Goal: Task Accomplishment & Management: Use online tool/utility

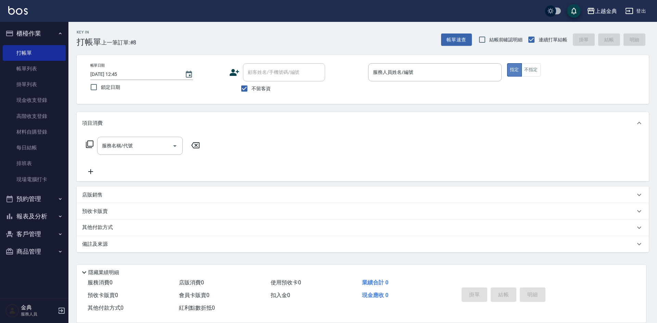
click at [520, 75] on button "指定" at bounding box center [514, 69] width 15 height 13
click at [477, 76] on input "服務人員姓名/編號" at bounding box center [434, 72] width 127 height 12
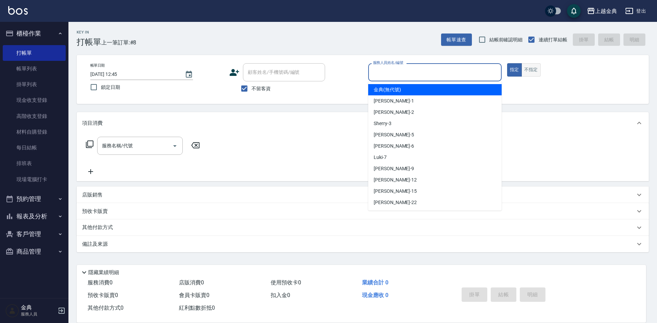
click at [533, 71] on button "不指定" at bounding box center [530, 69] width 19 height 13
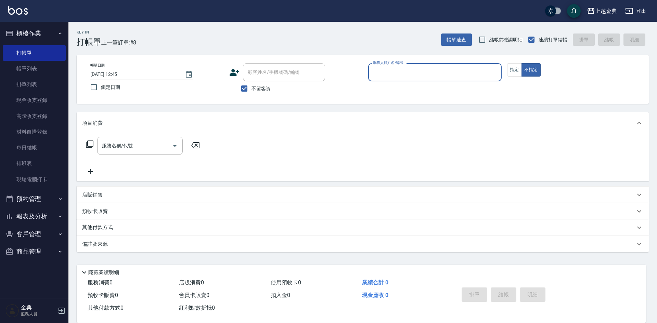
click at [462, 70] on input "服務人員姓名/編號" at bounding box center [434, 72] width 127 height 12
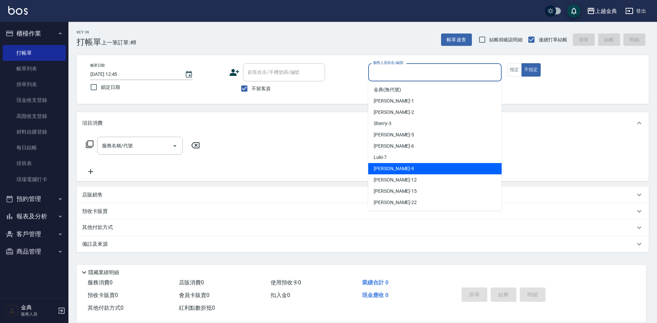
click at [384, 166] on span "[PERSON_NAME] -9" at bounding box center [394, 168] width 40 height 7
type input "[PERSON_NAME]-9"
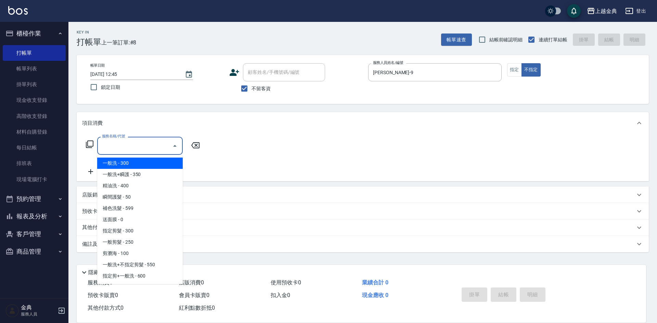
click at [152, 151] on input "服務名稱/代號" at bounding box center [134, 146] width 69 height 12
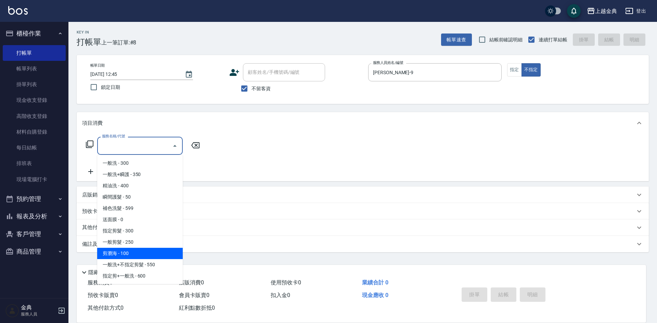
click at [147, 254] on span "剪瀏海 - 100" at bounding box center [140, 253] width 86 height 11
type input "剪瀏海(202)"
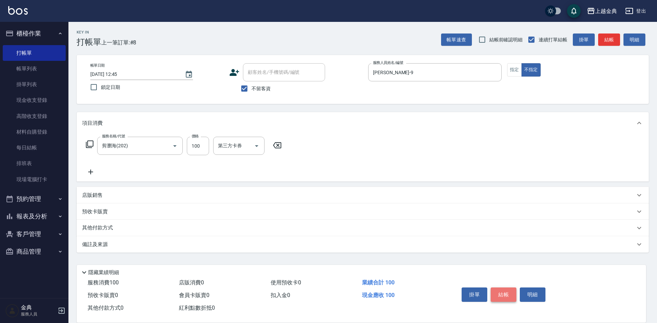
click at [502, 292] on button "結帳" at bounding box center [504, 295] width 26 height 14
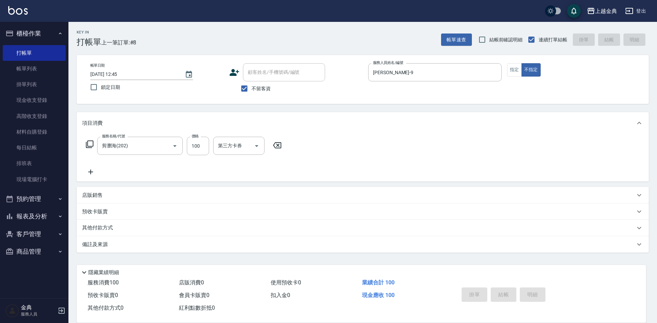
type input "[DATE] 15:53"
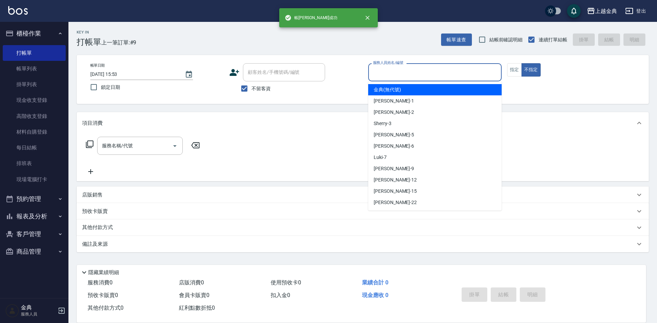
click at [468, 76] on input "服務人員姓名/編號" at bounding box center [434, 72] width 127 height 12
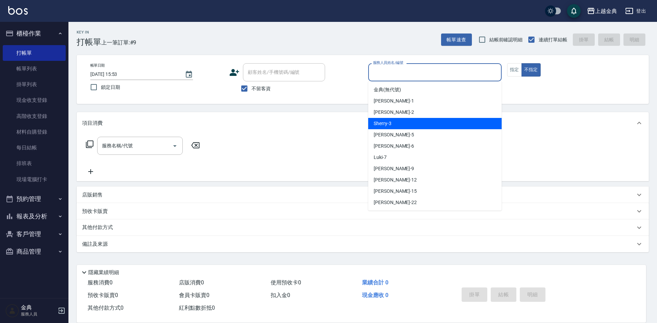
click at [419, 124] on div "Sherry -3" at bounding box center [434, 123] width 133 height 11
type input "Sherry-3"
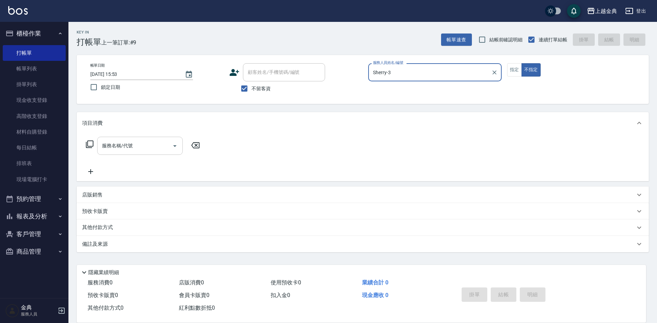
click at [161, 150] on input "服務名稱/代號" at bounding box center [134, 146] width 69 height 12
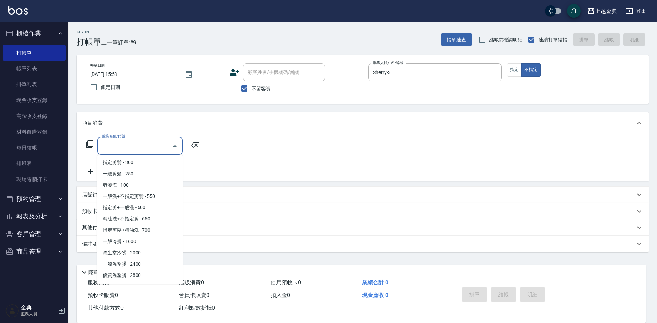
scroll to position [34, 0]
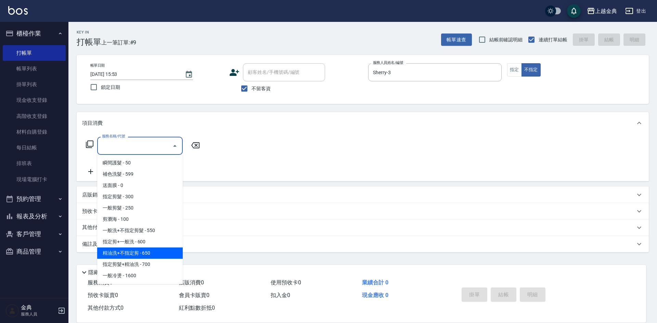
click at [160, 257] on span "精油洗+不指定剪 - 650" at bounding box center [140, 253] width 86 height 11
type input "精油洗+不指定剪(205)"
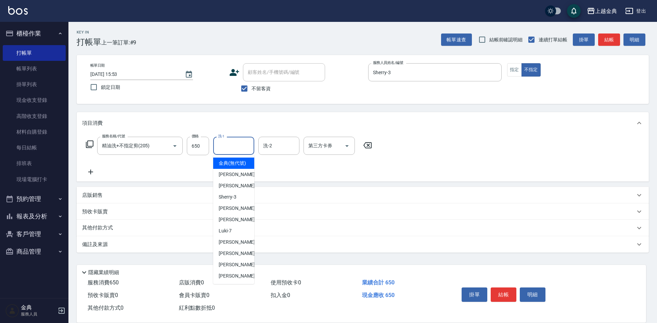
click at [225, 149] on input "洗-1" at bounding box center [233, 146] width 35 height 12
click at [232, 279] on div "[PERSON_NAME] -22" at bounding box center [233, 276] width 41 height 11
type input "[PERSON_NAME]-22"
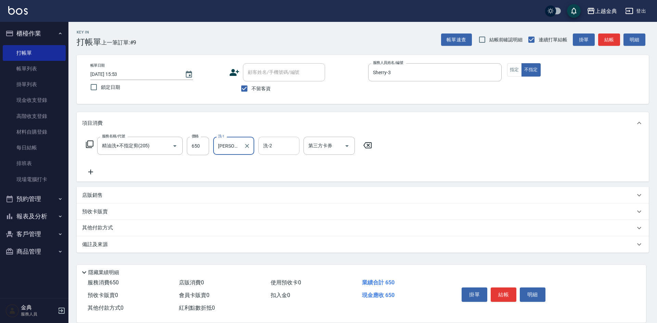
click at [282, 148] on input "洗-2" at bounding box center [278, 146] width 35 height 12
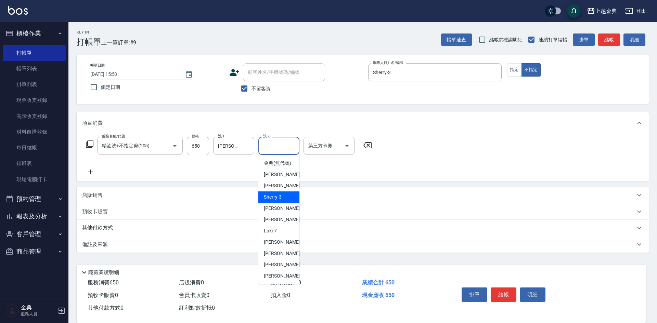
click at [288, 203] on div "Sherry -3" at bounding box center [278, 197] width 41 height 11
type input "Sherry-3"
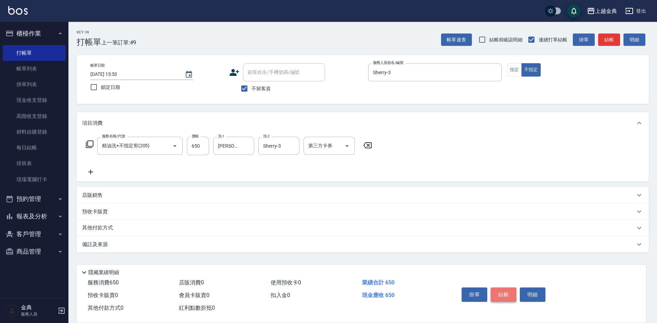
click at [507, 292] on button "結帳" at bounding box center [504, 295] width 26 height 14
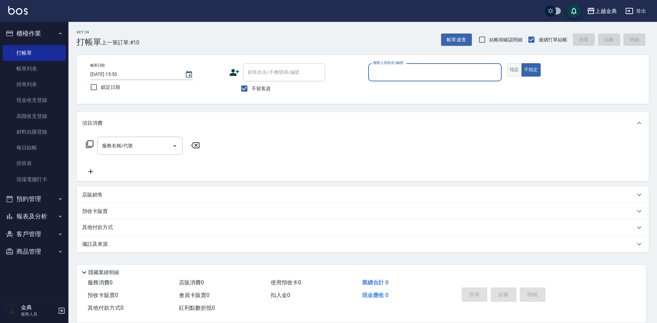
click at [512, 70] on button "指定" at bounding box center [514, 69] width 15 height 13
click at [466, 72] on input "服務人員姓名/編號" at bounding box center [434, 72] width 127 height 12
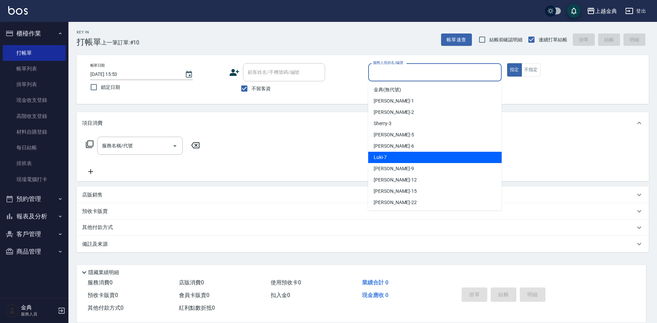
click at [385, 155] on span "Luki -7" at bounding box center [380, 157] width 13 height 7
type input "Luki-7"
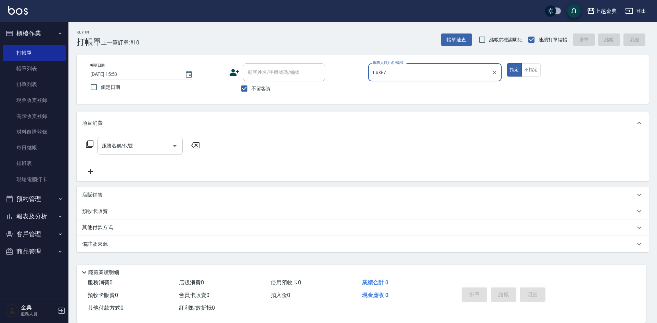
click at [171, 139] on div at bounding box center [174, 146] width 10 height 18
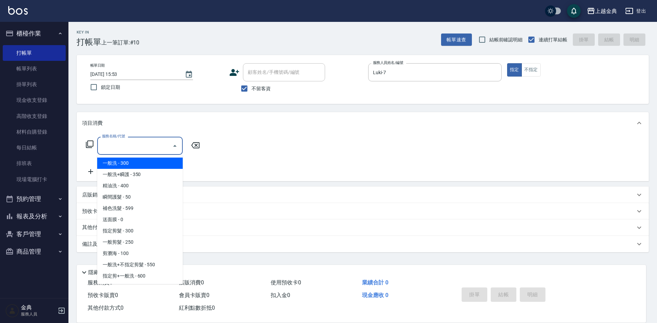
click at [121, 146] on input "服務名稱/代號" at bounding box center [134, 146] width 69 height 12
click at [127, 161] on span "一般洗 - 300" at bounding box center [140, 163] width 86 height 11
type input "一般洗(100)"
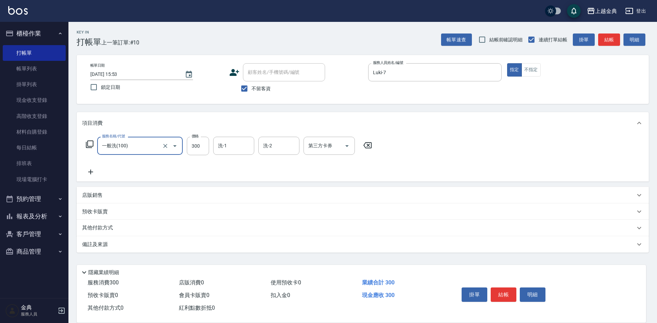
click at [210, 142] on div "服務名稱/代號 一般洗(100) 服務名稱/代號 價格 300 價格 洗-1 洗-1 洗-2 洗-2 第三方卡券 第三方卡券" at bounding box center [229, 146] width 294 height 18
click at [236, 144] on input "洗-1" at bounding box center [233, 146] width 35 height 12
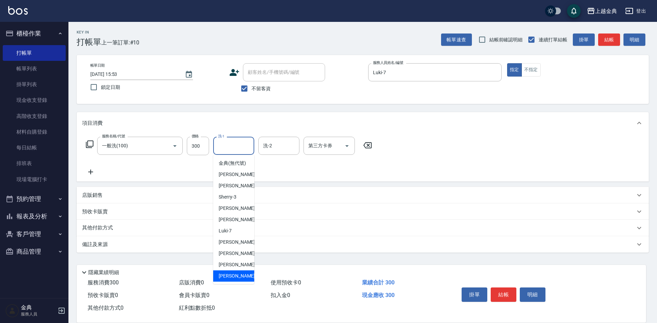
click at [235, 282] on div "[PERSON_NAME] -22" at bounding box center [233, 276] width 41 height 11
type input "[PERSON_NAME]-22"
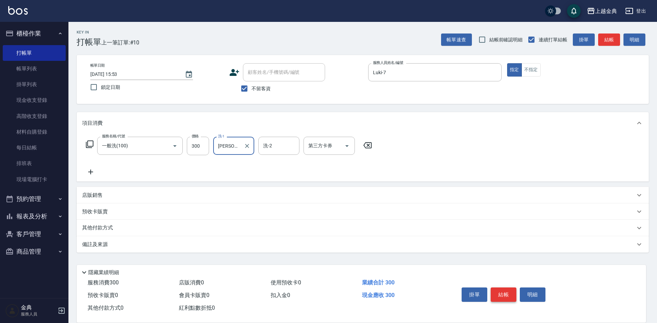
click at [503, 289] on button "結帳" at bounding box center [504, 295] width 26 height 14
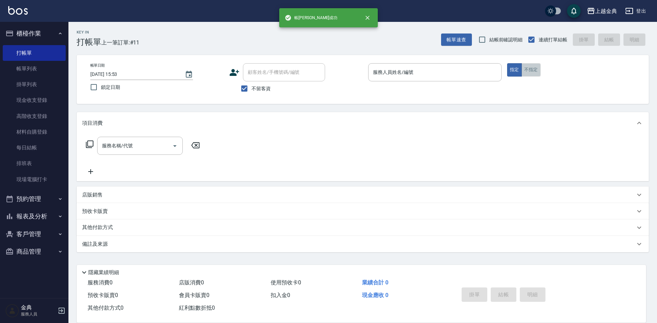
click at [532, 72] on button "不指定" at bounding box center [530, 69] width 19 height 13
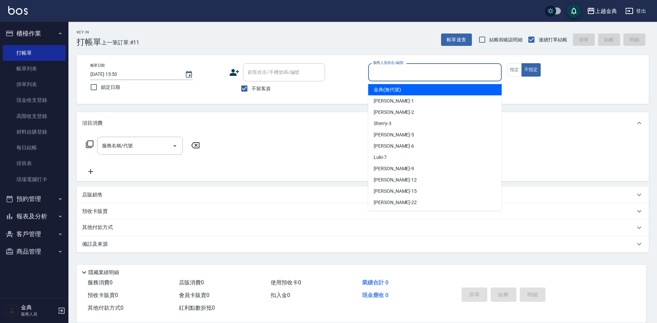
click at [482, 71] on input "服務人員姓名/編號" at bounding box center [434, 72] width 127 height 12
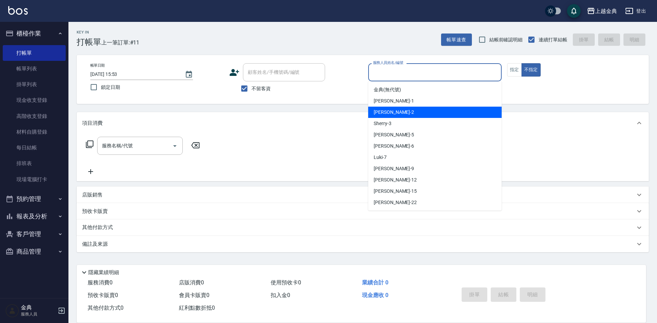
click at [404, 117] on div "Cindy -2" at bounding box center [434, 112] width 133 height 11
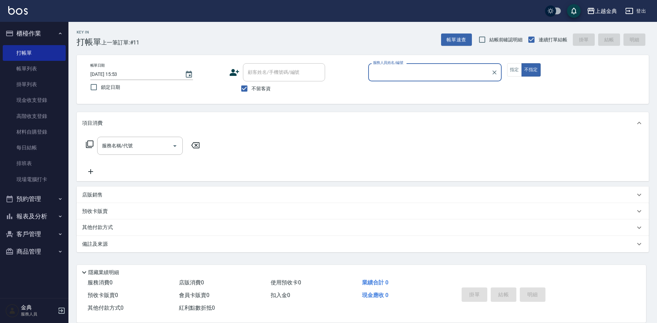
type input "Cindy-2"
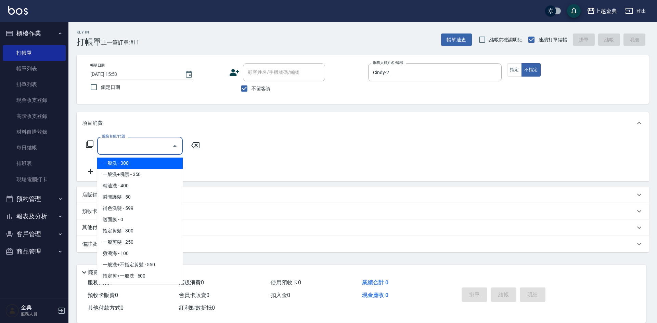
click at [147, 151] on input "服務名稱/代號" at bounding box center [134, 146] width 69 height 12
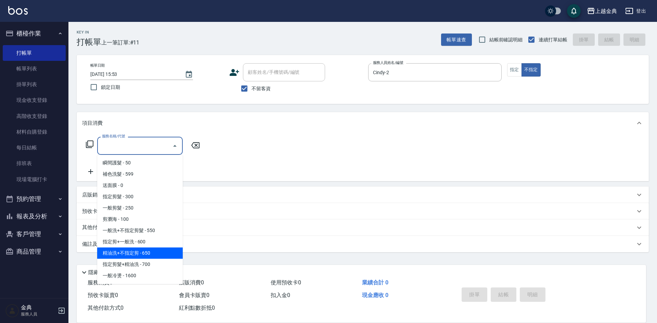
click at [157, 252] on span "精油洗+不指定剪 - 650" at bounding box center [140, 253] width 86 height 11
type input "精油洗+不指定剪(205)"
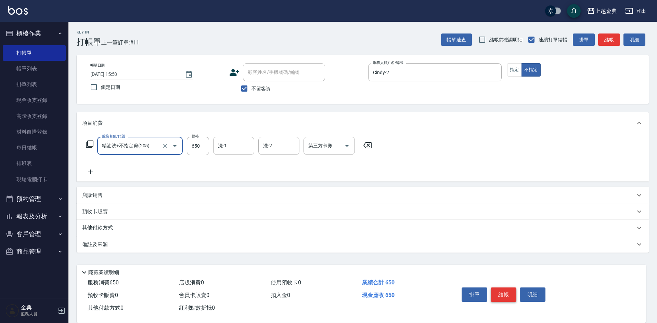
click at [507, 292] on button "結帳" at bounding box center [504, 295] width 26 height 14
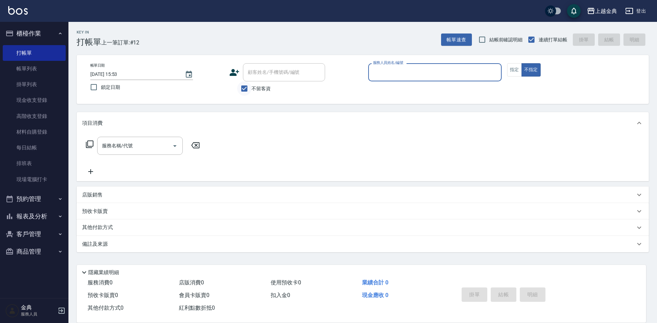
click at [249, 91] on input "不留客資" at bounding box center [244, 88] width 14 height 14
checkbox input "false"
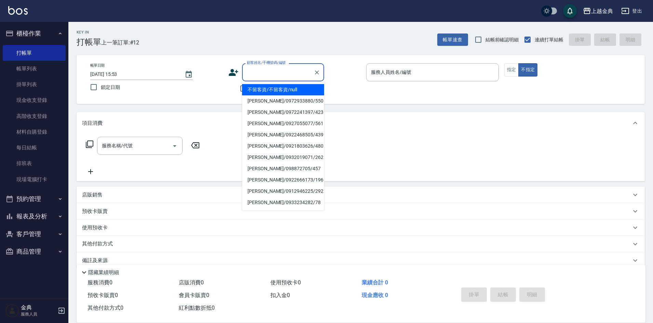
click at [269, 71] on input "顧客姓名/手機號碼/編號" at bounding box center [278, 72] width 66 height 12
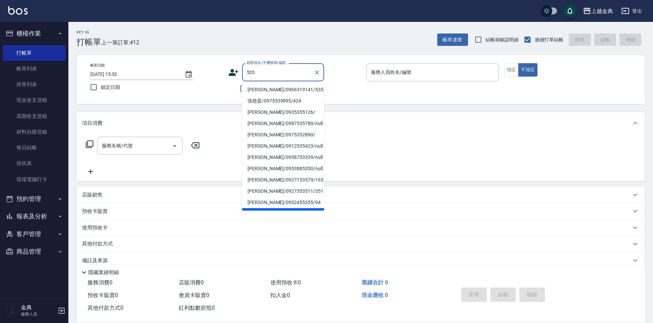
click at [269, 90] on li "[PERSON_NAME]/0966319141/535" at bounding box center [283, 89] width 82 height 11
type input "[PERSON_NAME]/0966319141/535"
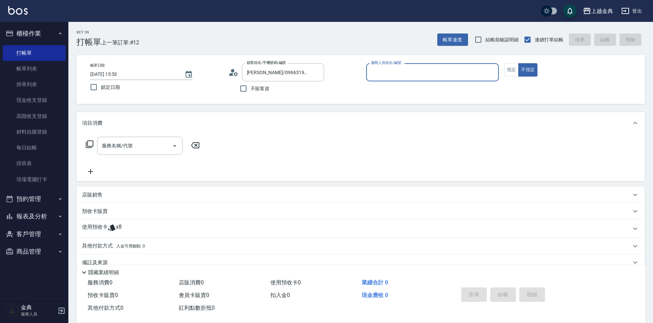
click at [459, 69] on input "服務人員姓名/編號" at bounding box center [432, 72] width 127 height 12
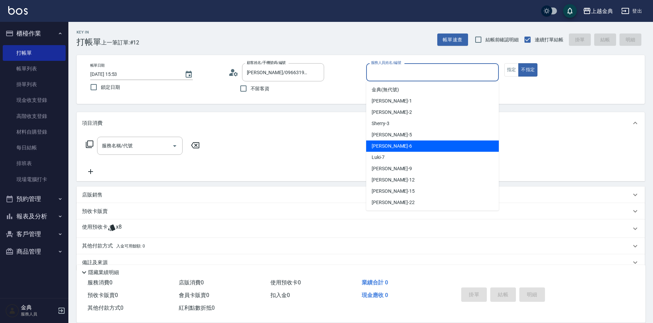
click at [412, 148] on div "[PERSON_NAME] -6" at bounding box center [432, 146] width 133 height 11
type input "[PERSON_NAME]-6"
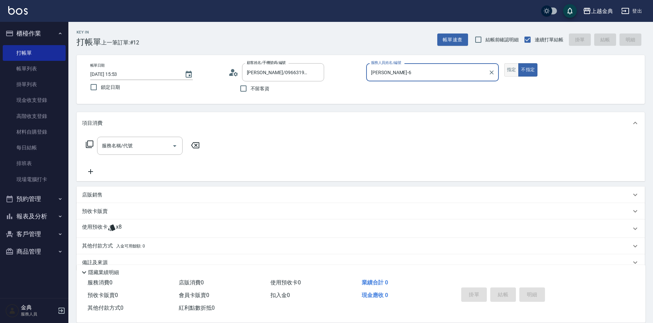
click at [508, 73] on button "指定" at bounding box center [512, 69] width 15 height 13
click at [97, 224] on p "使用預收卡" at bounding box center [95, 229] width 26 height 10
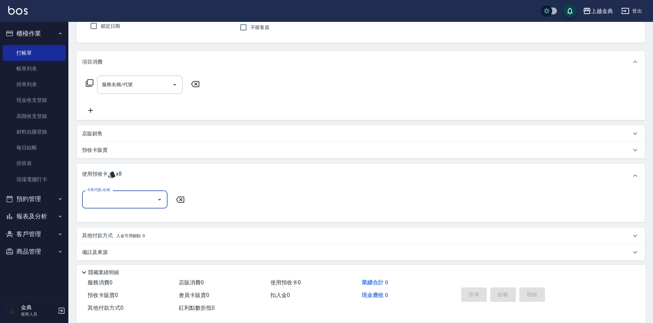
scroll to position [64, 0]
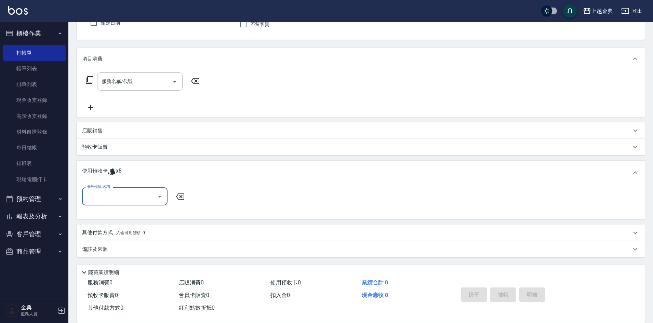
click at [126, 193] on input "卡券代號/名稱" at bounding box center [119, 197] width 69 height 12
click at [127, 217] on div "頭皮3次 剩餘1張" at bounding box center [125, 213] width 86 height 11
type input "頭皮3次"
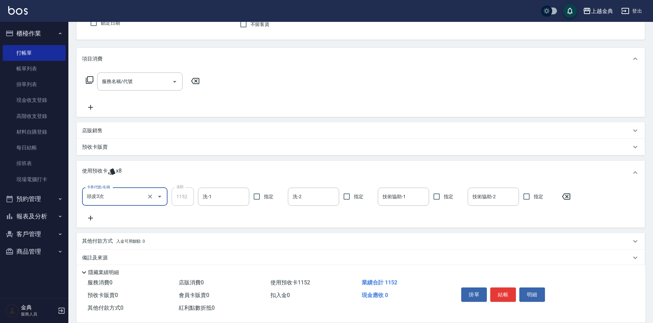
click at [88, 216] on icon at bounding box center [90, 218] width 17 height 8
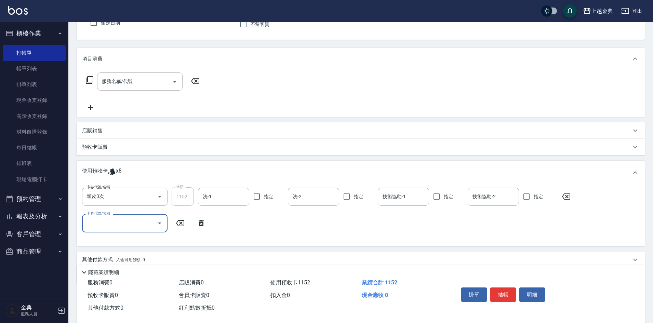
click at [105, 216] on label "卡券代號/名稱" at bounding box center [98, 213] width 23 height 5
click at [105, 217] on input "卡券代號/名稱" at bounding box center [119, 223] width 69 height 12
click at [110, 220] on input "卡券代號/名稱" at bounding box center [119, 223] width 69 height 12
click at [131, 238] on div "護髮包套3送1(1) 剩餘3張" at bounding box center [125, 240] width 86 height 11
type input "護髮包套3送1(1)"
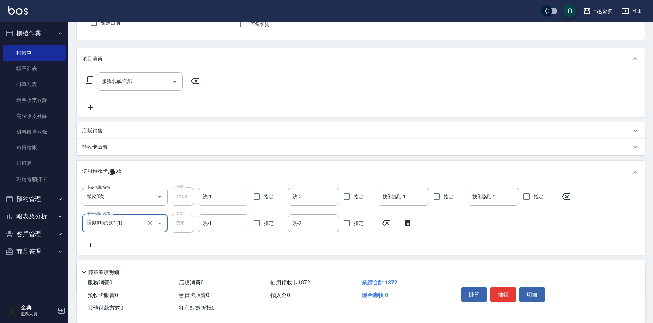
click at [217, 201] on input "洗-1" at bounding box center [223, 197] width 45 height 12
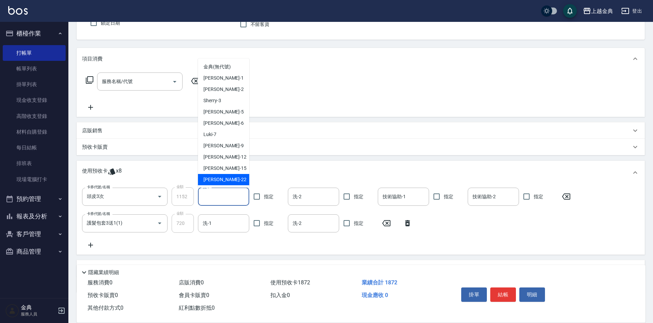
click at [218, 182] on div "[PERSON_NAME] -22" at bounding box center [223, 179] width 51 height 11
type input "[PERSON_NAME]-22"
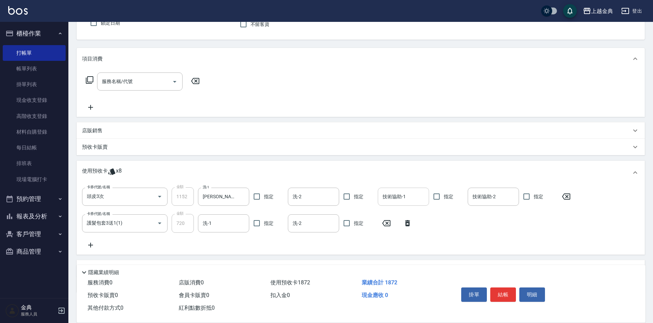
click at [398, 197] on input "技術協助-1" at bounding box center [403, 197] width 45 height 12
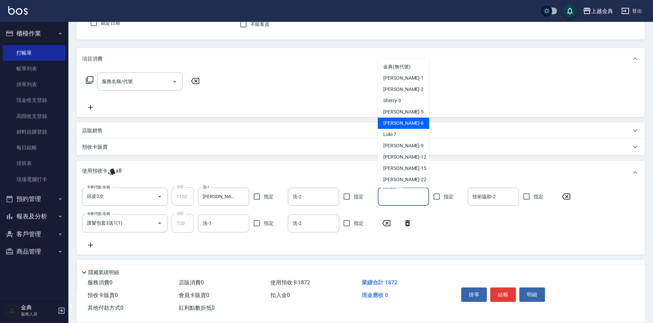
click at [409, 125] on div "[PERSON_NAME] -6" at bounding box center [403, 123] width 51 height 11
type input "[PERSON_NAME]-6"
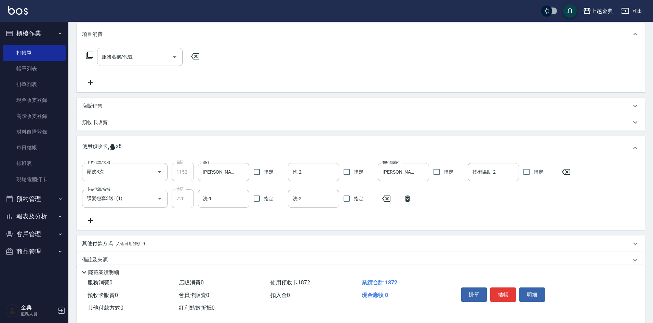
scroll to position [100, 0]
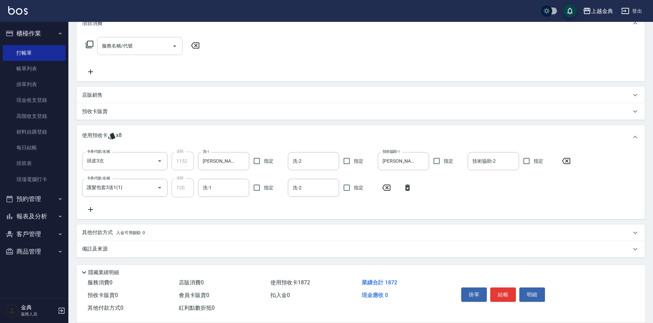
click at [160, 52] on div "服務名稱/代號" at bounding box center [140, 46] width 86 height 18
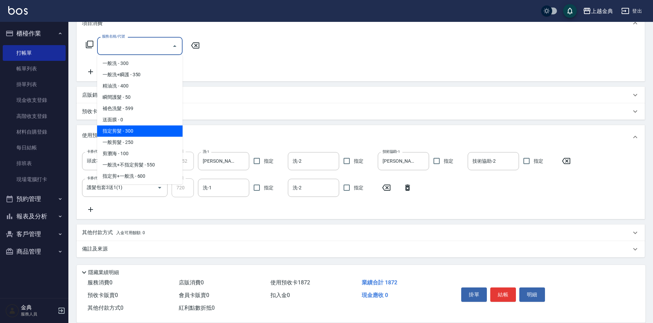
click at [153, 128] on span "指定剪髮 - 300" at bounding box center [140, 131] width 86 height 11
type input "指定剪髮(199)"
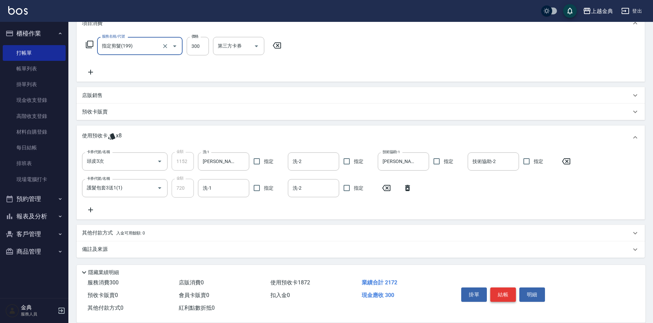
click at [507, 290] on button "結帳" at bounding box center [504, 295] width 26 height 14
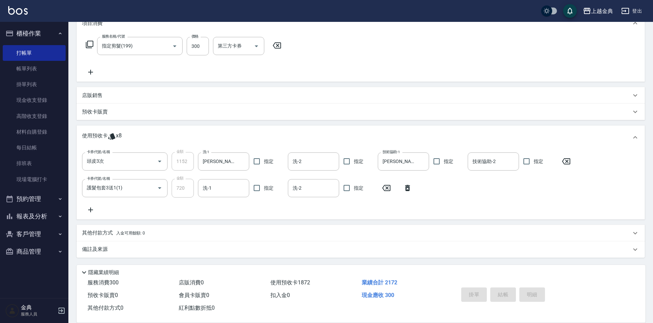
type input "[DATE] 15:54"
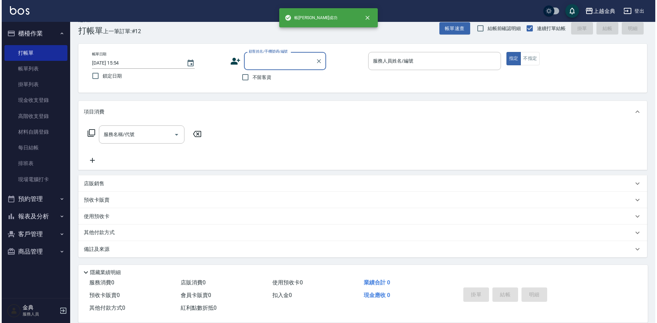
scroll to position [0, 0]
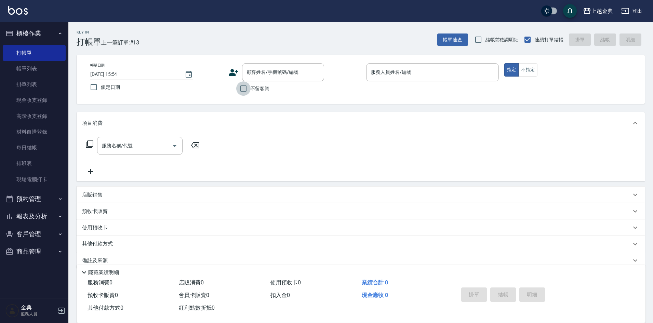
drag, startPoint x: 244, startPoint y: 89, endPoint x: 337, endPoint y: 91, distance: 92.4
click at [244, 88] on input "不留客資" at bounding box center [243, 88] width 14 height 14
checkbox input "true"
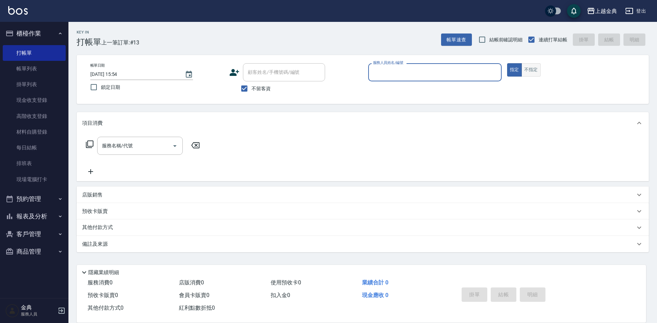
drag, startPoint x: 530, startPoint y: 69, endPoint x: 521, endPoint y: 67, distance: 9.1
click at [530, 69] on button "不指定" at bounding box center [530, 69] width 19 height 13
click at [465, 74] on input "服務人員姓名/編號" at bounding box center [434, 72] width 127 height 12
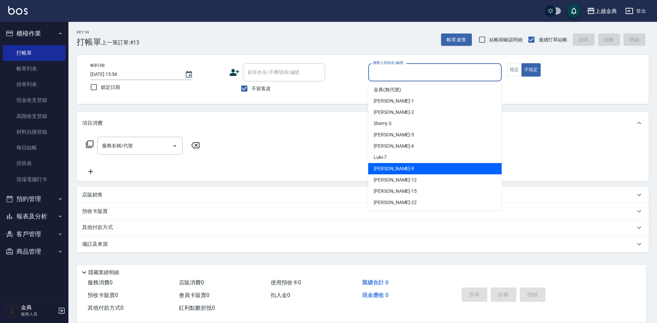
click at [392, 167] on div "[PERSON_NAME] -9" at bounding box center [434, 168] width 133 height 11
type input "[PERSON_NAME]-9"
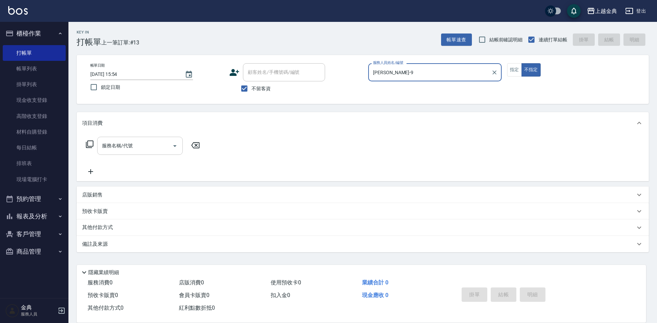
click at [169, 146] on div "服務名稱/代號" at bounding box center [140, 146] width 86 height 18
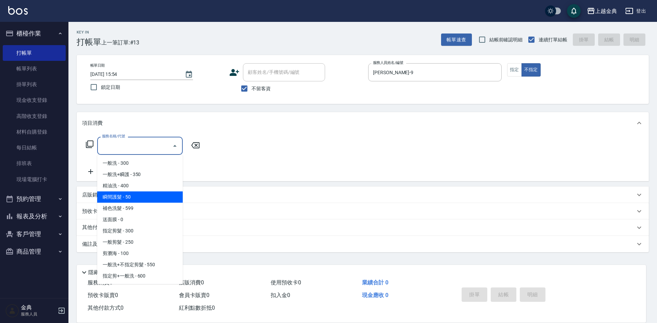
click at [137, 191] on span "精油洗 - 400" at bounding box center [140, 185] width 86 height 11
type input "精油洗(102)"
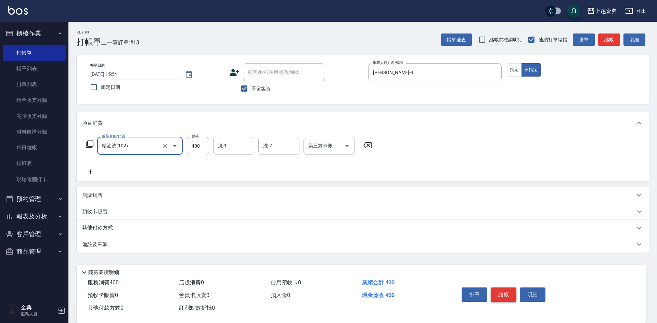
click at [503, 292] on button "結帳" at bounding box center [504, 295] width 26 height 14
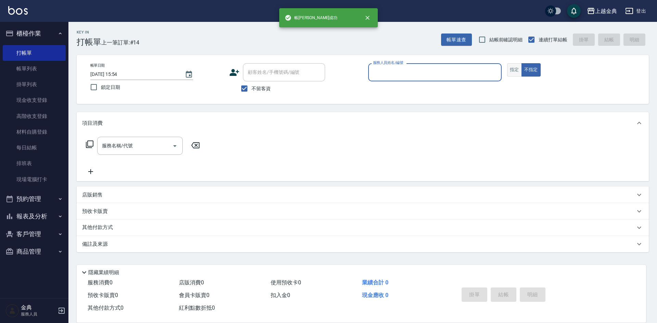
click at [516, 70] on button "指定" at bounding box center [514, 69] width 15 height 13
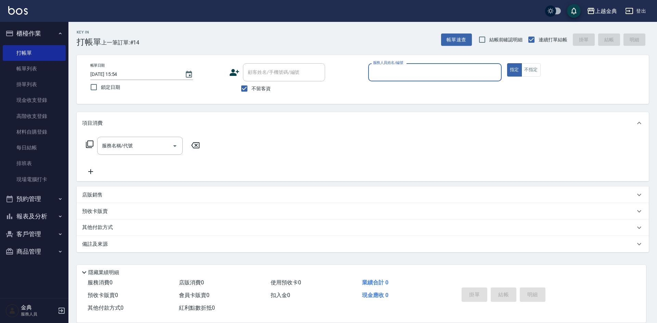
click at [479, 69] on input "服務人員姓名/編號" at bounding box center [434, 72] width 127 height 12
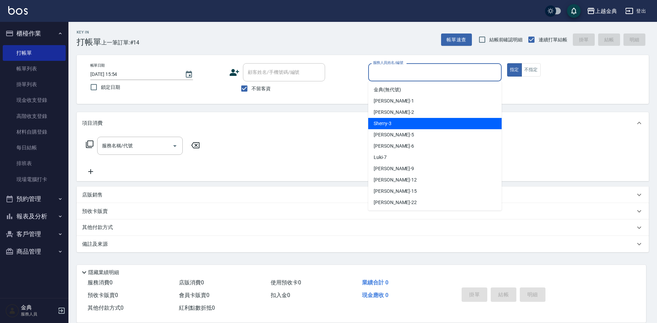
click at [384, 126] on span "Sherry -3" at bounding box center [383, 123] width 18 height 7
type input "Sherry-3"
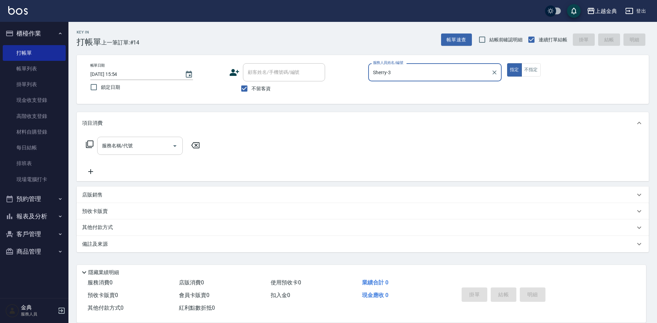
click at [143, 153] on div "服務名稱/代號" at bounding box center [140, 146] width 86 height 18
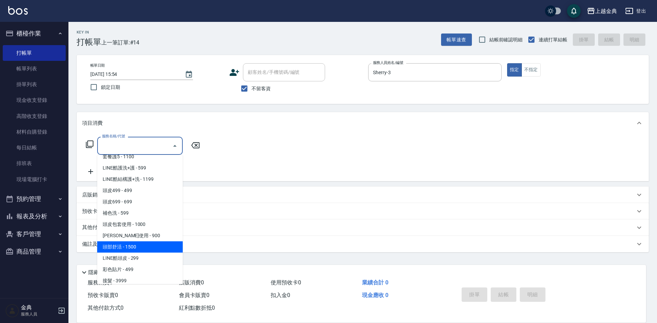
scroll to position [445, 0]
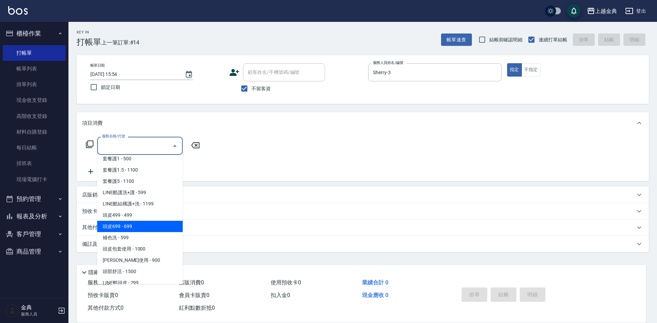
click at [159, 230] on span "頭皮699 - 699" at bounding box center [140, 226] width 86 height 11
type input "頭皮699(602)"
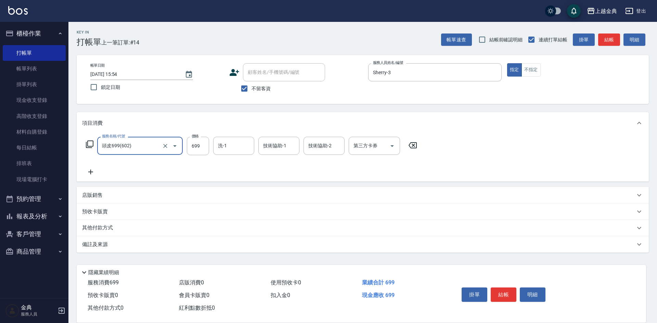
click at [221, 146] on div "洗-1 洗-1" at bounding box center [233, 146] width 41 height 18
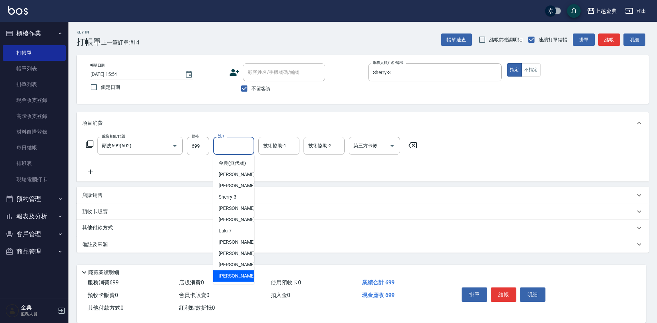
click at [245, 279] on div "[PERSON_NAME] -22" at bounding box center [233, 276] width 41 height 11
type input "[PERSON_NAME]-22"
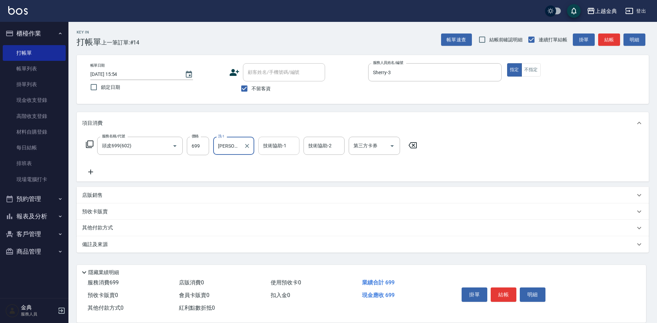
click at [286, 151] on input "技術協助-1" at bounding box center [278, 146] width 35 height 12
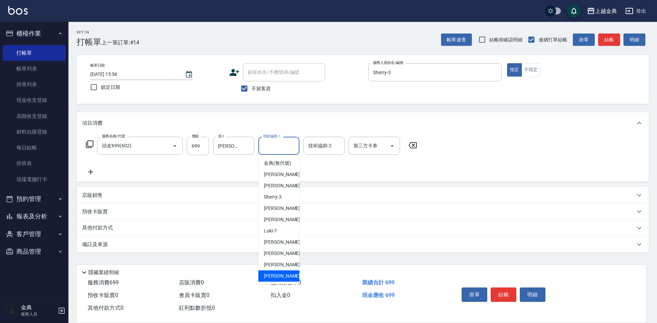
click at [285, 280] on div "[PERSON_NAME] -22" at bounding box center [278, 276] width 41 height 11
type input "[PERSON_NAME]-22"
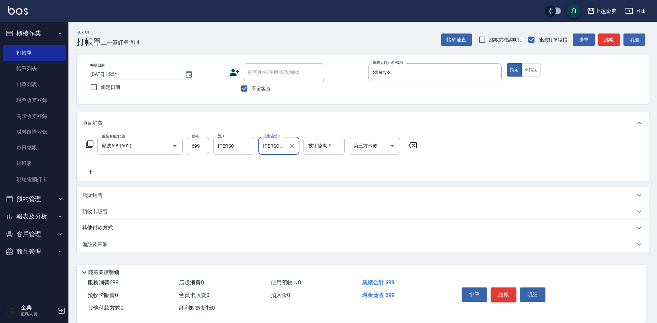
click at [505, 290] on button "結帳" at bounding box center [504, 295] width 26 height 14
